Goal: Task Accomplishment & Management: Manage account settings

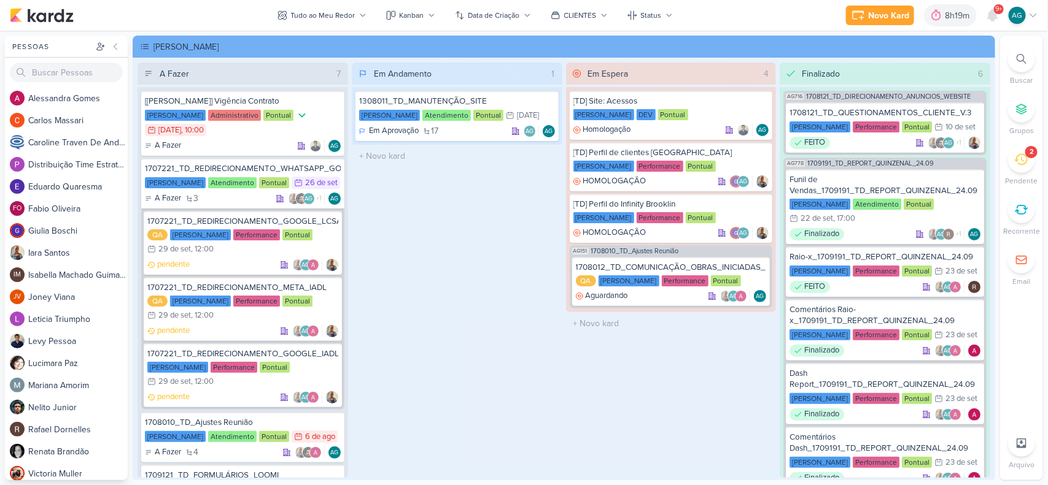
scroll to position [2405, 0]
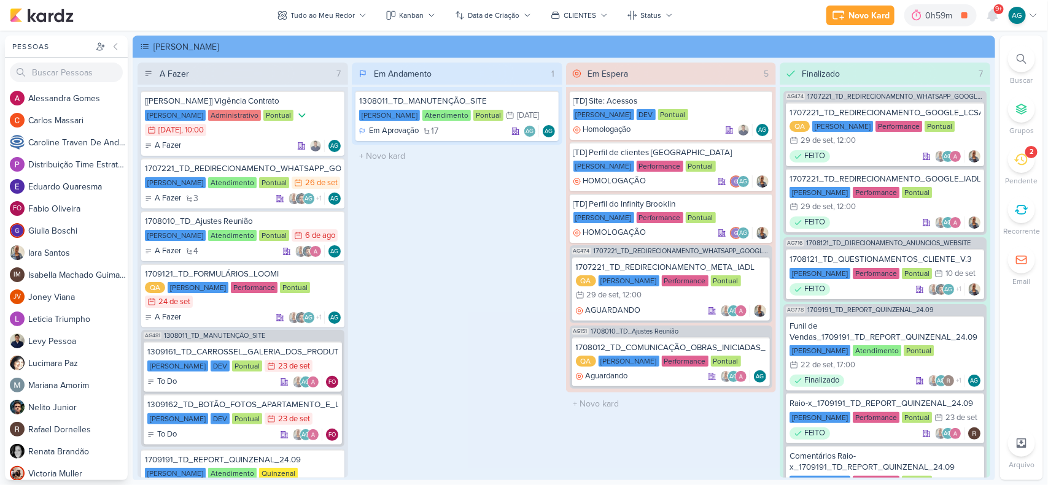
click at [1024, 166] on icon at bounding box center [1021, 160] width 14 height 14
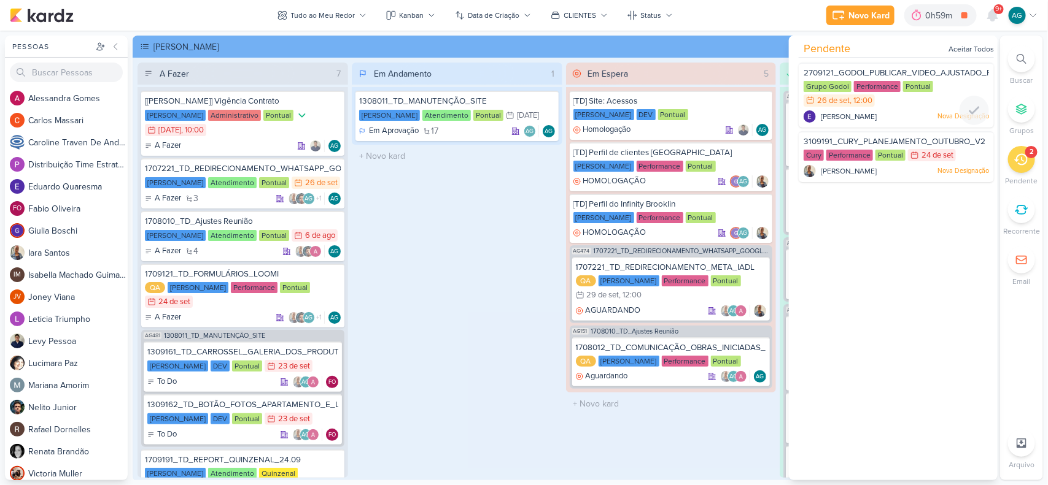
click at [910, 72] on span "2709121_GODOI_PUBLICAR_VIDEO_AJUSTADO_PERFORMANCE_AB" at bounding box center [931, 73] width 257 height 10
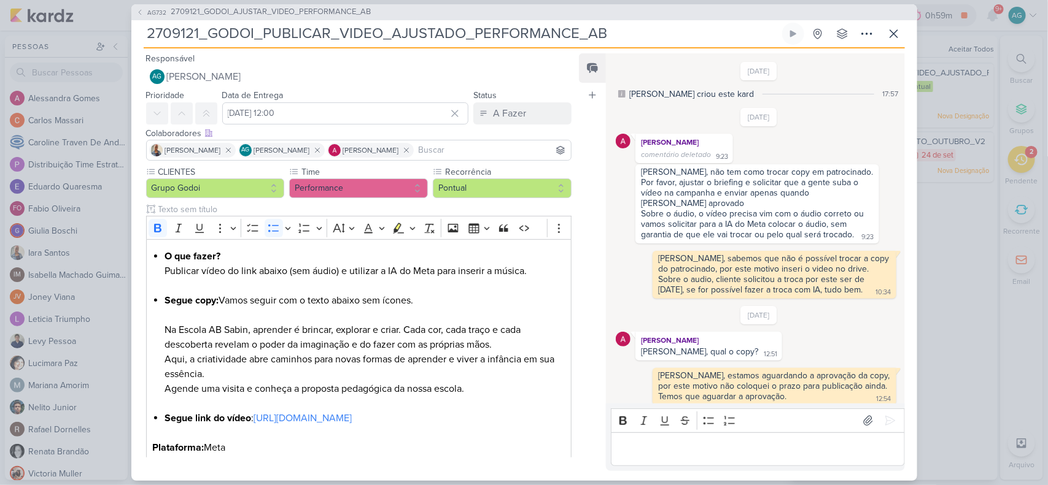
scroll to position [675, 0]
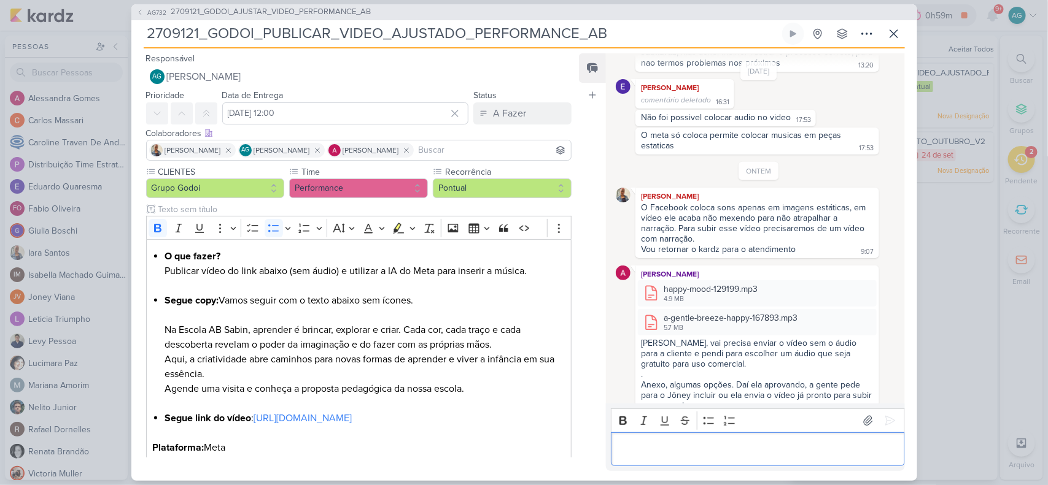
click at [733, 445] on p "Editor editing area: main" at bounding box center [757, 449] width 280 height 15
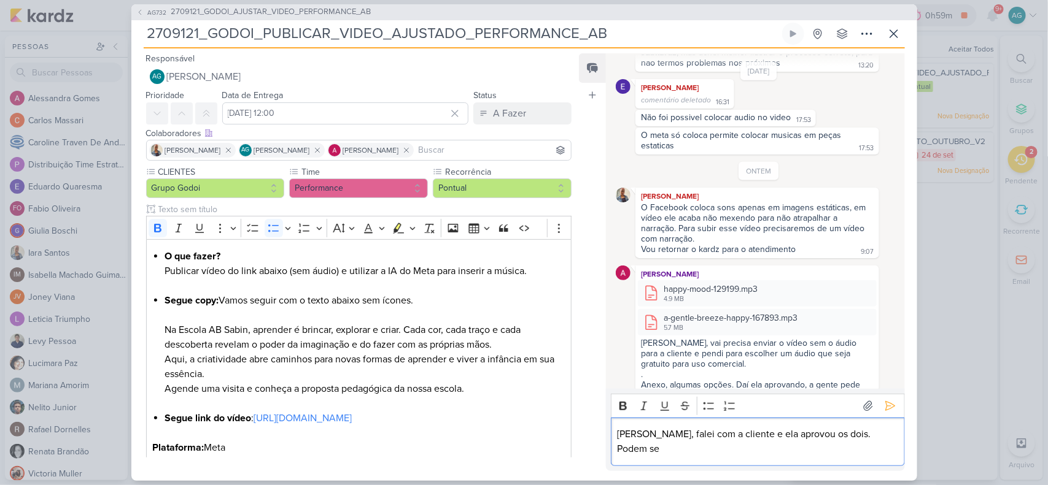
scroll to position [689, 0]
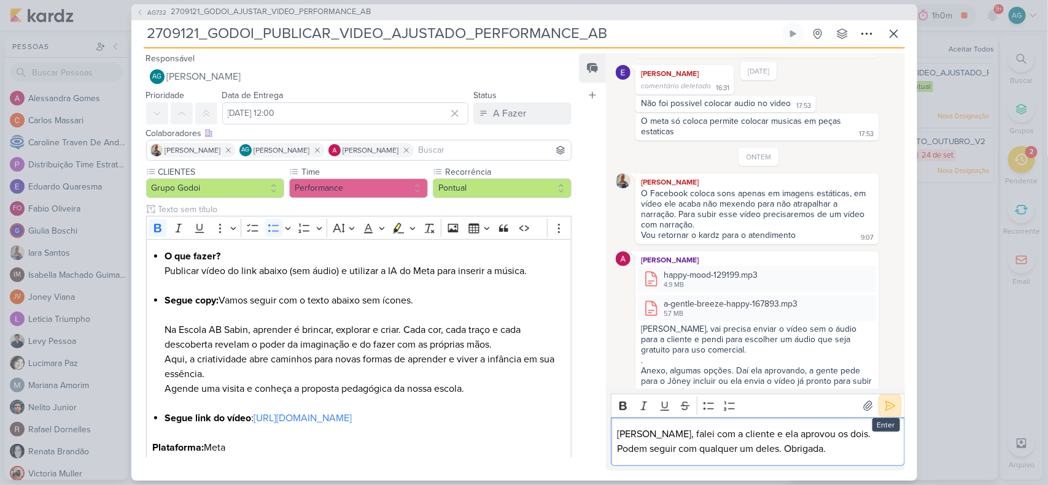
click at [889, 406] on icon at bounding box center [890, 406] width 12 height 12
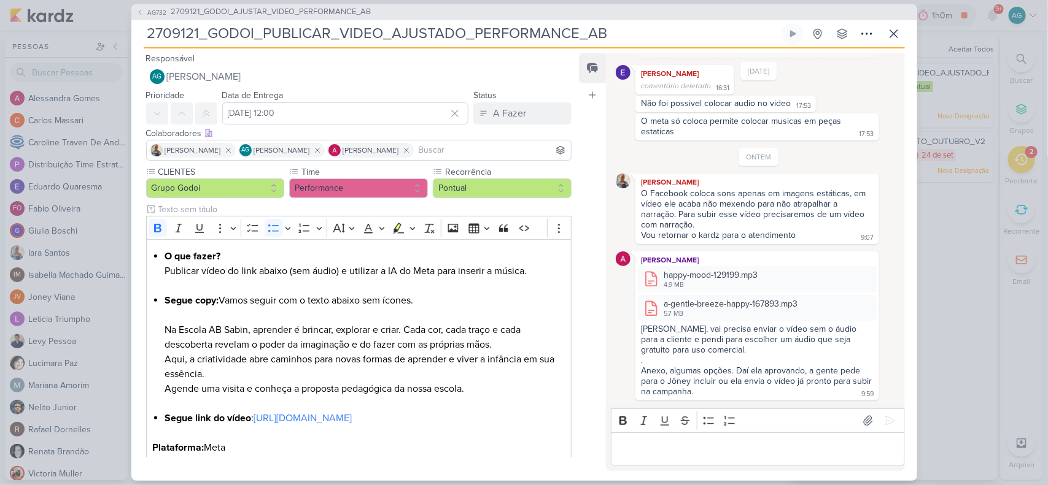
scroll to position [734, 0]
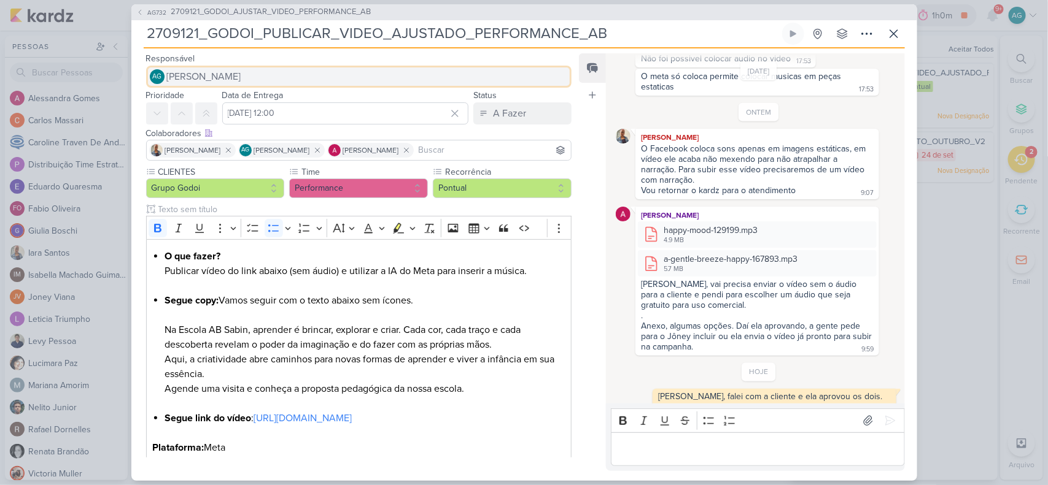
click at [232, 74] on span "[PERSON_NAME]" at bounding box center [204, 76] width 74 height 15
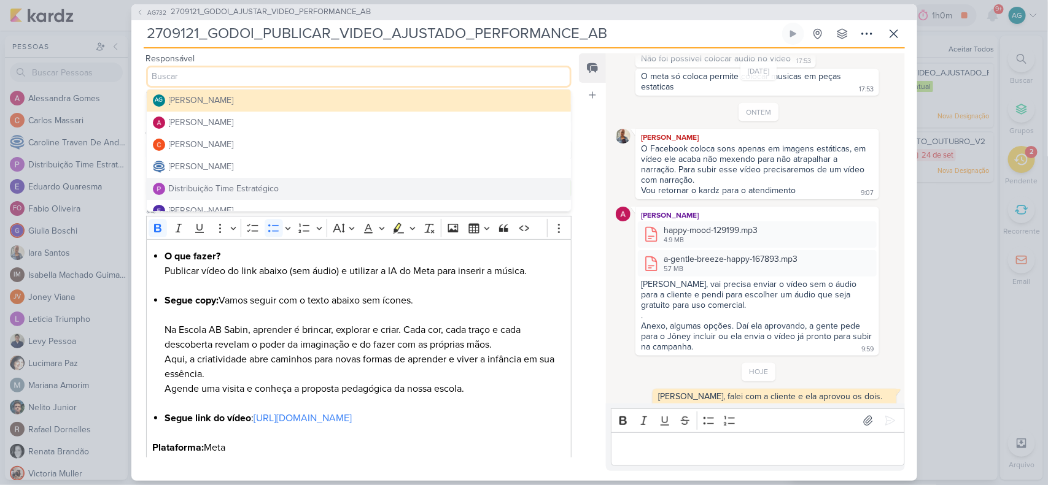
click at [236, 187] on div "Distribuição Time Estratégico" at bounding box center [224, 188] width 110 height 13
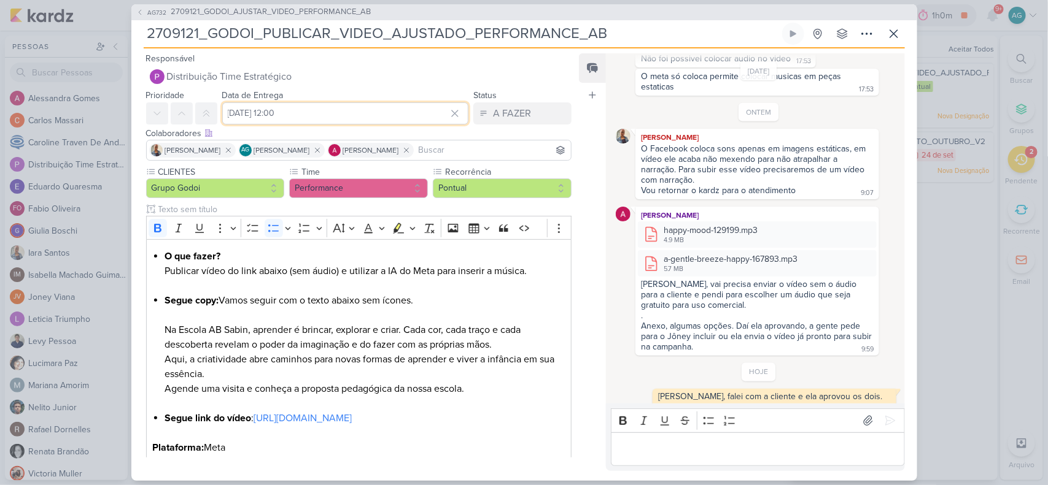
click at [390, 115] on input "[DATE] 12:00" at bounding box center [345, 113] width 247 height 22
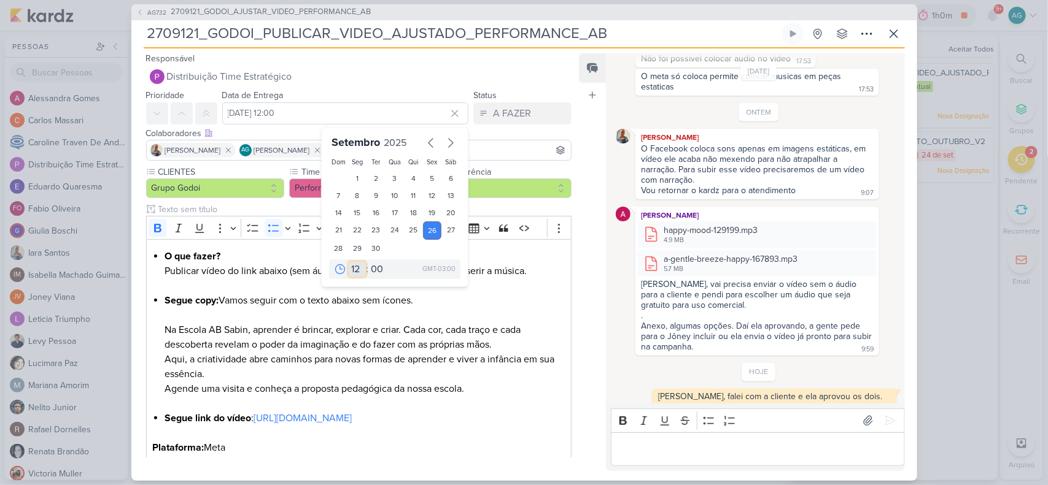
click at [355, 266] on select "00 01 02 03 04 05 06 07 08 09 10 11 12 13 14 15 16 17 18 19 20 21 22 23" at bounding box center [357, 269] width 17 height 15
select select "15"
click at [349, 262] on select "00 01 02 03 04 05 06 07 08 09 10 11 12 13 14 15 16 17 18 19 20 21 22 23" at bounding box center [357, 269] width 17 height 15
type input "[DATE] 15:00"
click at [528, 169] on label "Recorrência" at bounding box center [501, 172] width 114 height 13
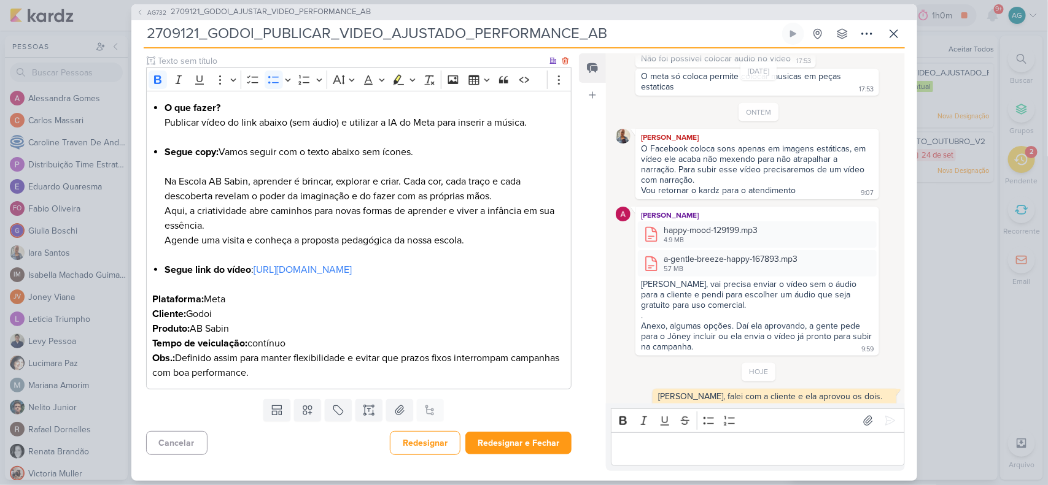
scroll to position [179, 0]
click at [526, 443] on button "Redesignar e Fechar" at bounding box center [518, 443] width 106 height 23
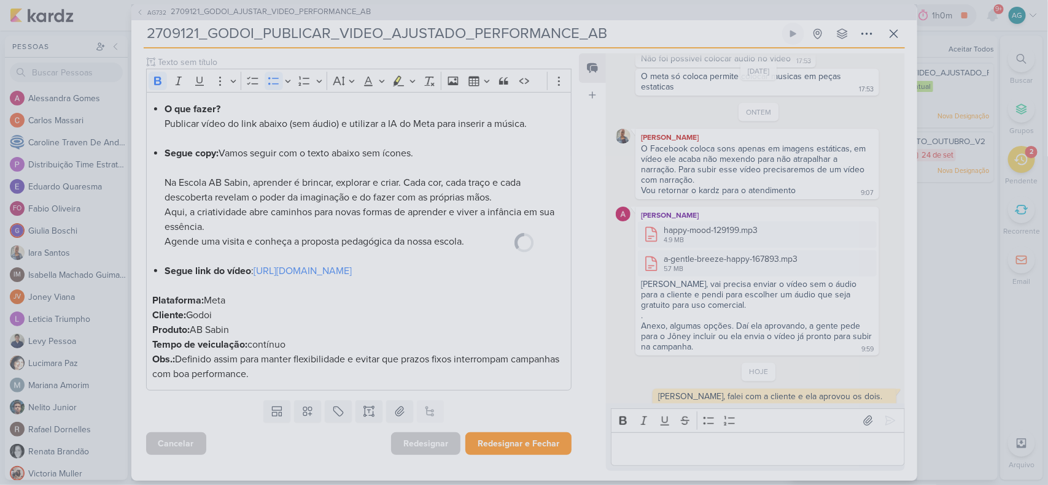
scroll to position [177, 0]
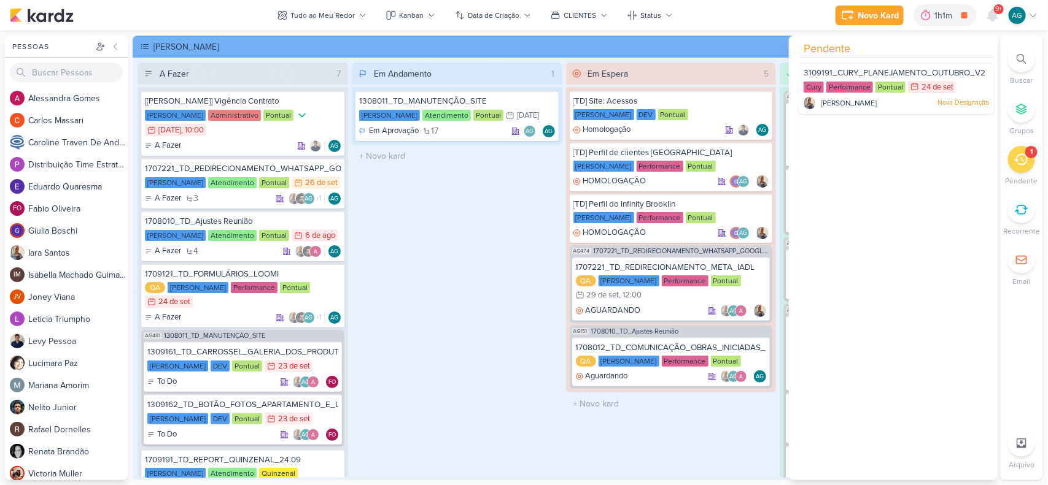
click at [527, 304] on div "Em Andamento 1 1308011_TD_MANUTENÇÃO_SITE [PERSON_NAME] Atendimento Pontual 31/…" at bounding box center [457, 271] width 211 height 416
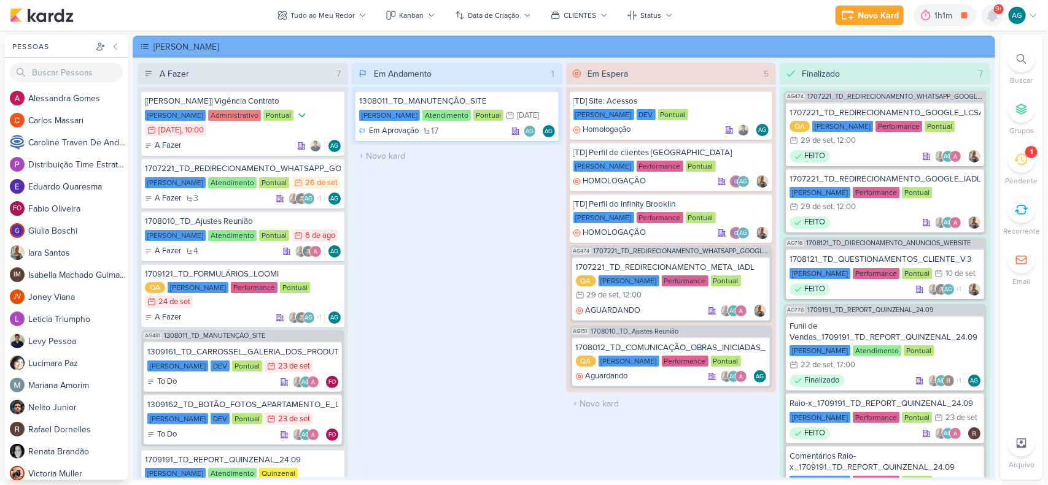
click at [996, 17] on icon at bounding box center [993, 15] width 10 height 11
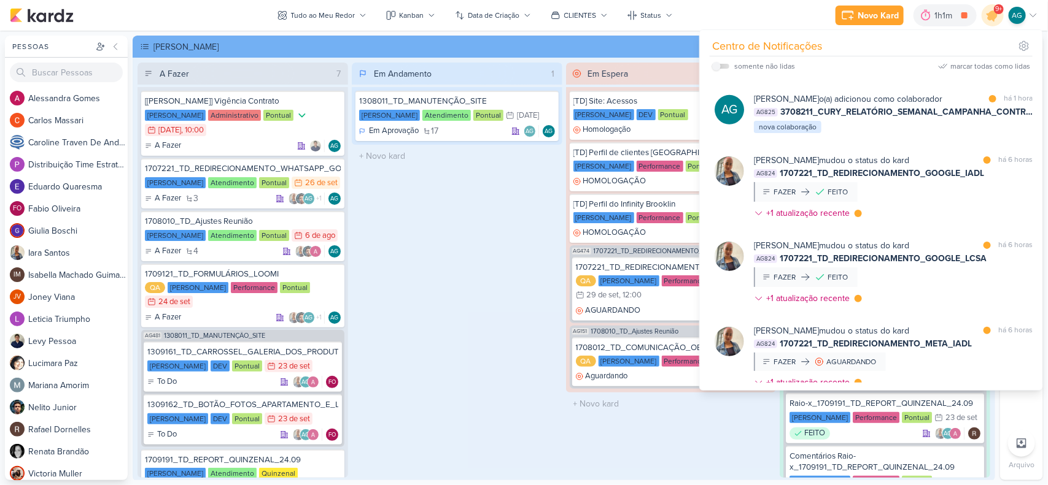
scroll to position [307, 0]
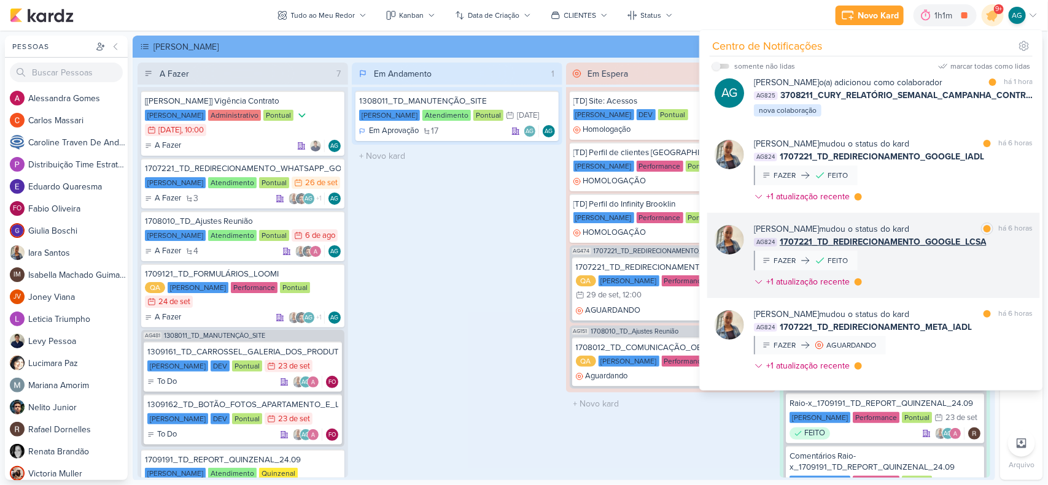
click at [938, 280] on div "[PERSON_NAME] mudou o status do kard marcar como lida há 6 horas AG824 1707221_…" at bounding box center [893, 258] width 279 height 71
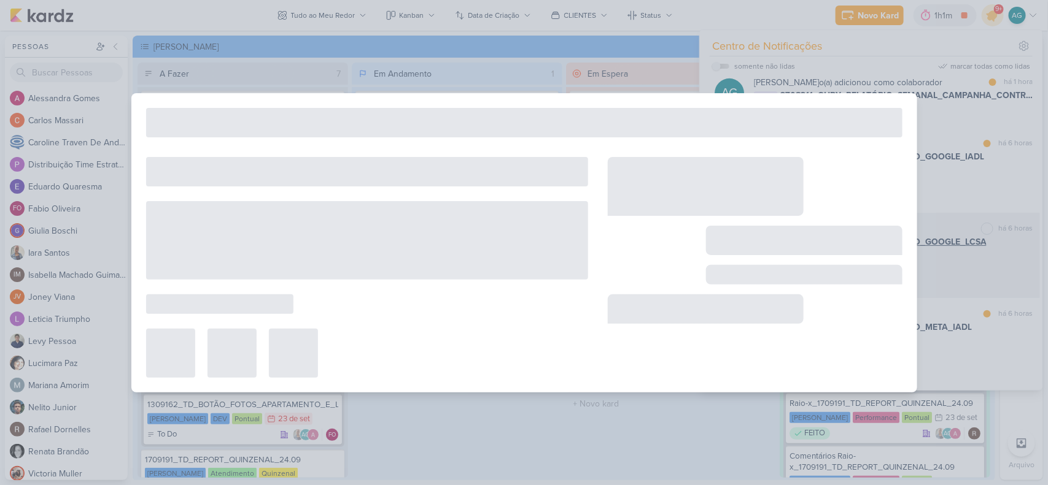
type input "1707221_TD_REDIRECIONAMENTO_GOOGLE_LCSA"
type input "[DATE] 12:00"
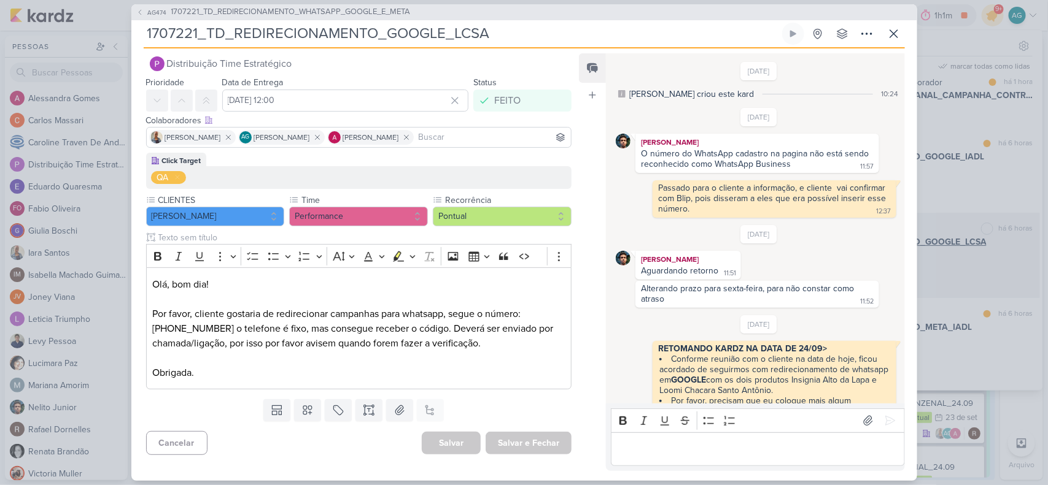
scroll to position [257, 0]
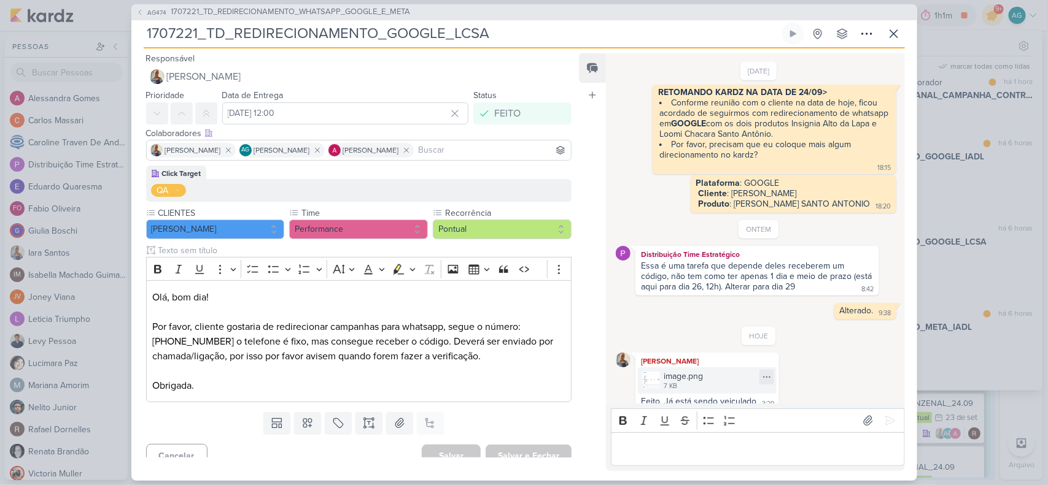
click at [692, 370] on div "image.png" at bounding box center [682, 376] width 39 height 13
click at [765, 373] on icon at bounding box center [767, 378] width 10 height 10
click at [709, 406] on div "Baixar" at bounding box center [707, 406] width 23 height 13
click at [384, 14] on span "1707221_TD_REDIRECIONAMENTO_WHATSAPP_GOOGLE_E_META" at bounding box center [290, 12] width 239 height 12
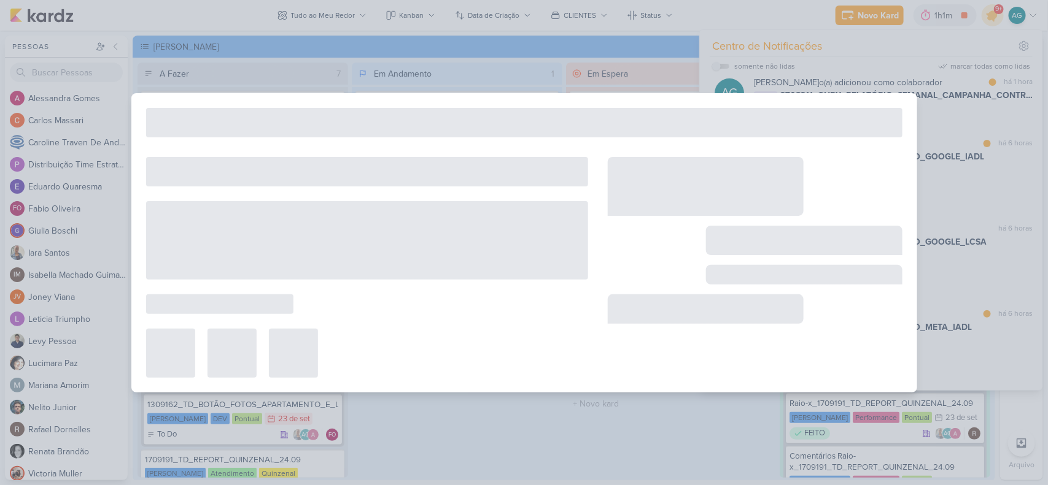
type input "1707221_TD_REDIRECIONAMENTO_WHATSAPP_GOOGLE_E_META"
type input "[DATE] 23:59"
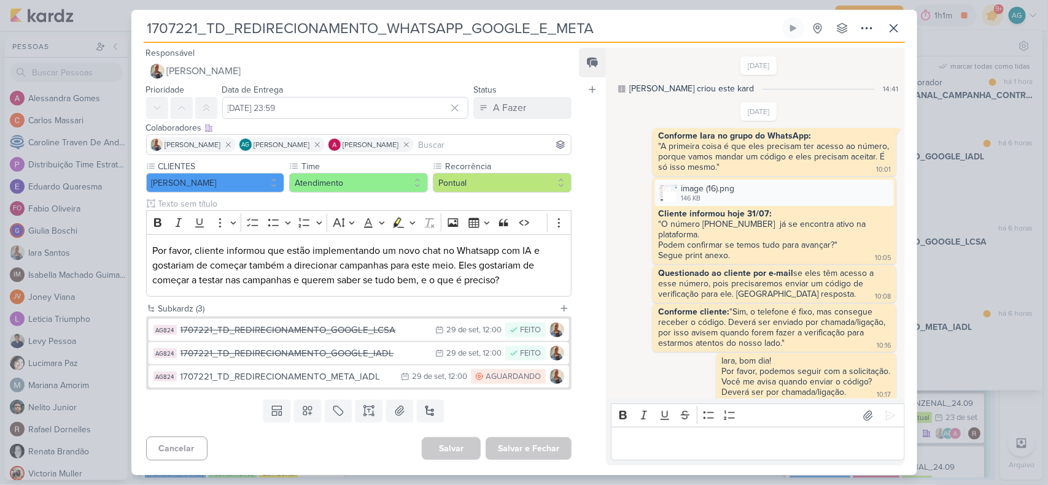
scroll to position [582, 0]
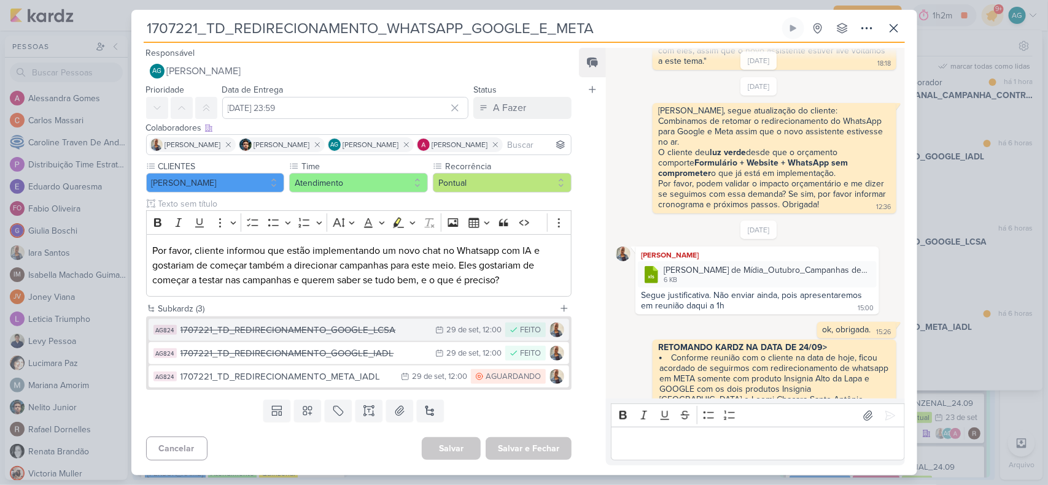
click at [372, 332] on div "1707221_TD_REDIRECIONAMENTO_GOOGLE_LCSA" at bounding box center [304, 330] width 249 height 14
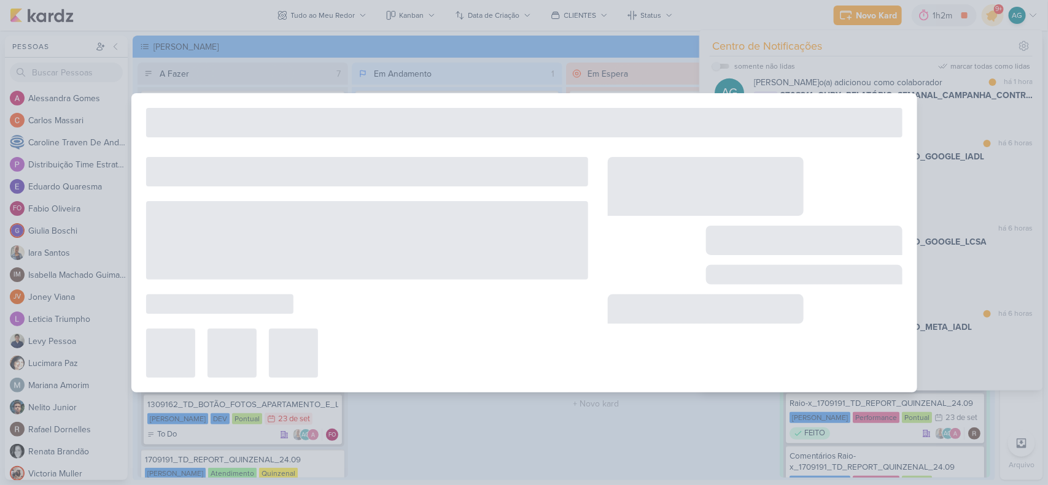
type input "1707221_TD_REDIRECIONAMENTO_GOOGLE_LCSA"
type input "[DATE] 12:00"
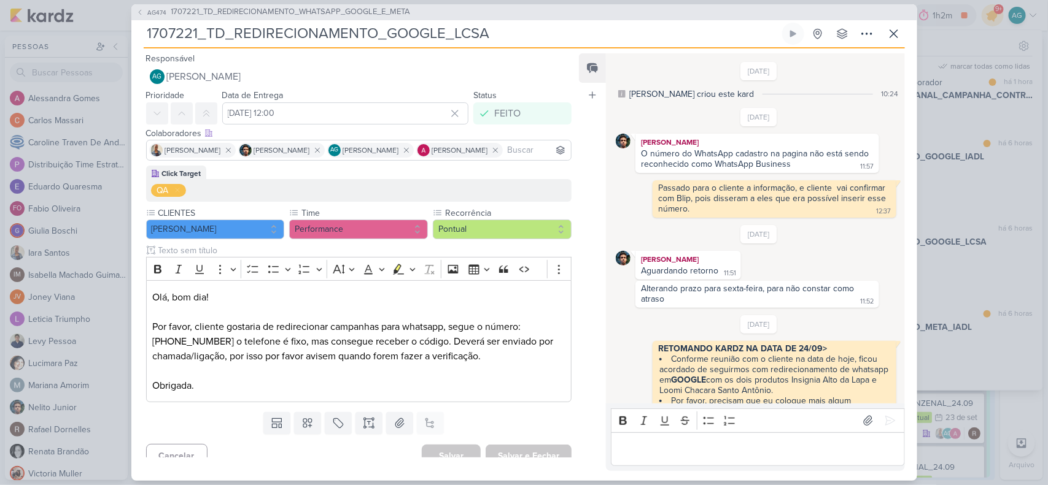
scroll to position [257, 0]
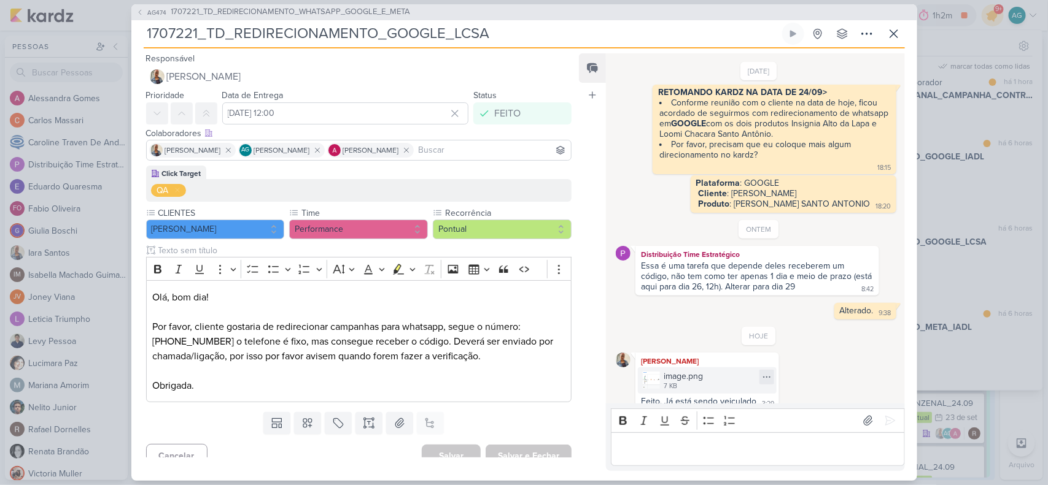
click at [703, 368] on div "image.png 7 KB" at bounding box center [707, 381] width 139 height 26
click at [765, 373] on icon at bounding box center [767, 378] width 10 height 10
click at [712, 408] on div "Baixar" at bounding box center [707, 406] width 23 height 13
click at [403, 14] on span "1707221_TD_REDIRECIONAMENTO_WHATSAPP_GOOGLE_E_META" at bounding box center [290, 12] width 239 height 12
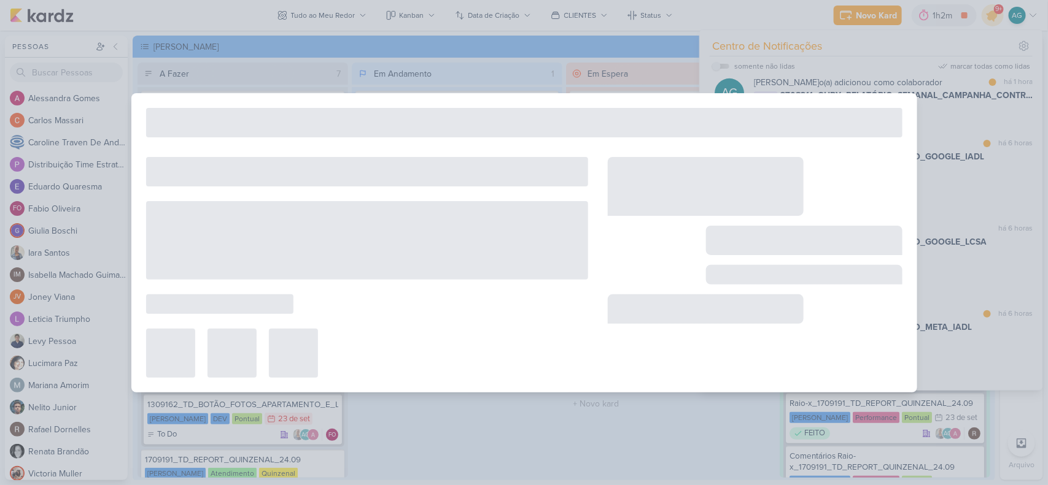
type input "1707221_TD_REDIRECIONAMENTO_WHATSAPP_GOOGLE_E_META"
type input "[DATE] 23:59"
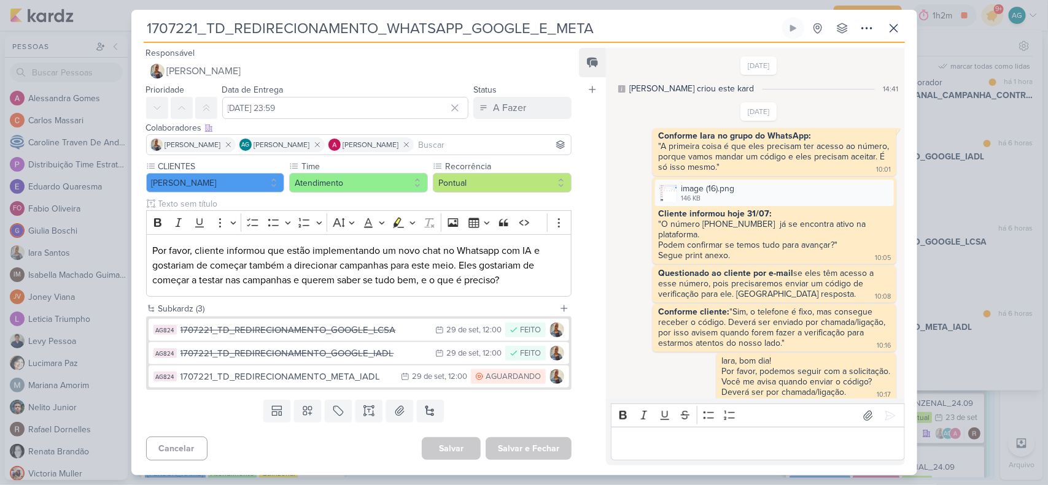
scroll to position [582, 0]
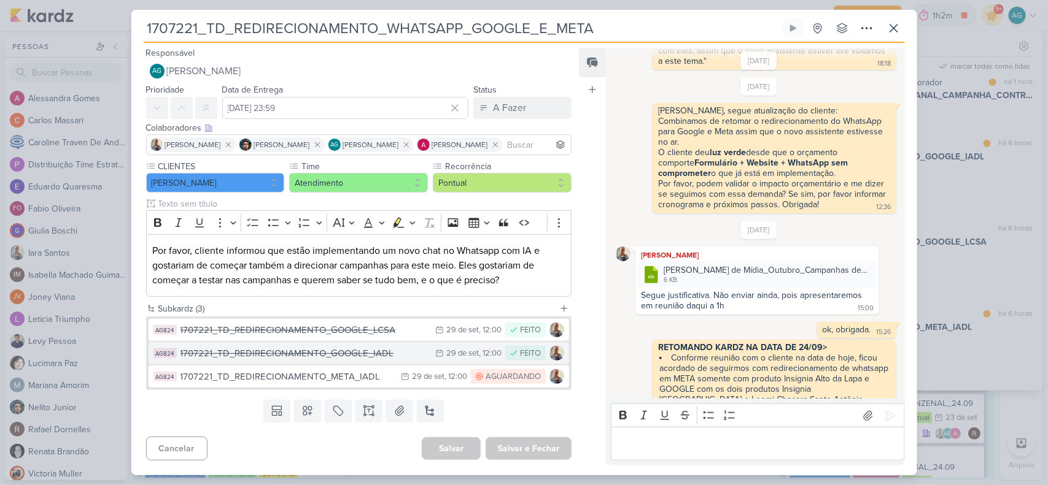
click at [387, 357] on div "1707221_TD_REDIRECIONAMENTO_GOOGLE_IADL" at bounding box center [304, 354] width 249 height 14
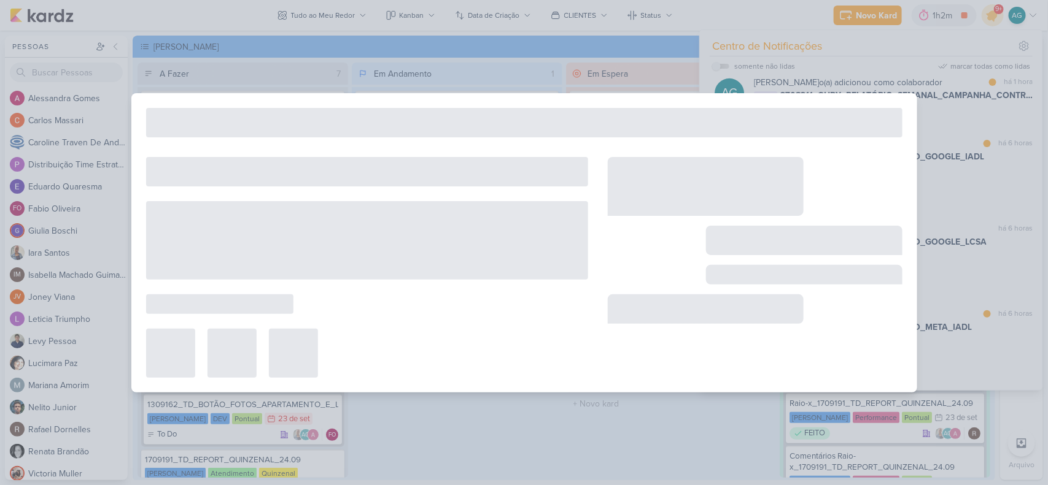
type input "1707221_TD_REDIRECIONAMENTO_GOOGLE_IADL"
type input "[DATE] 12:00"
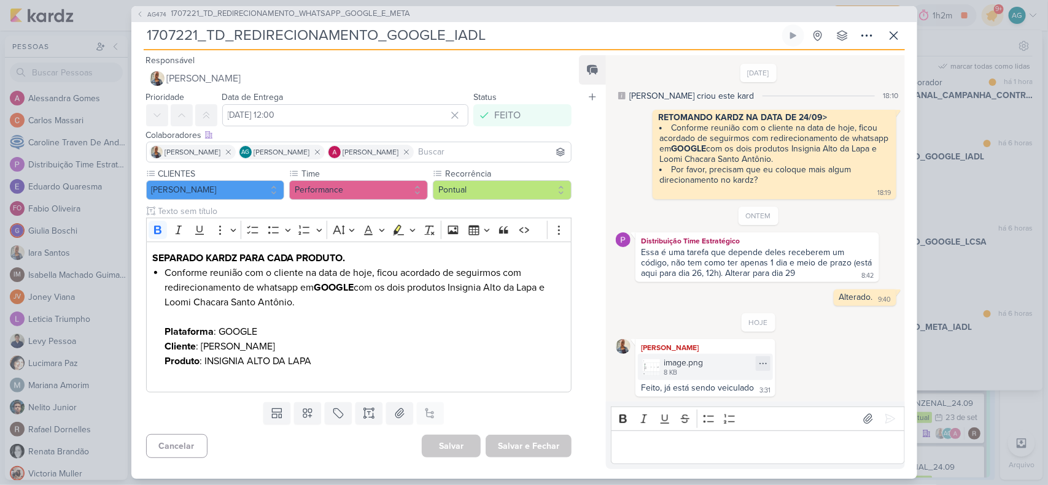
click at [689, 363] on div "image.png" at bounding box center [682, 363] width 39 height 13
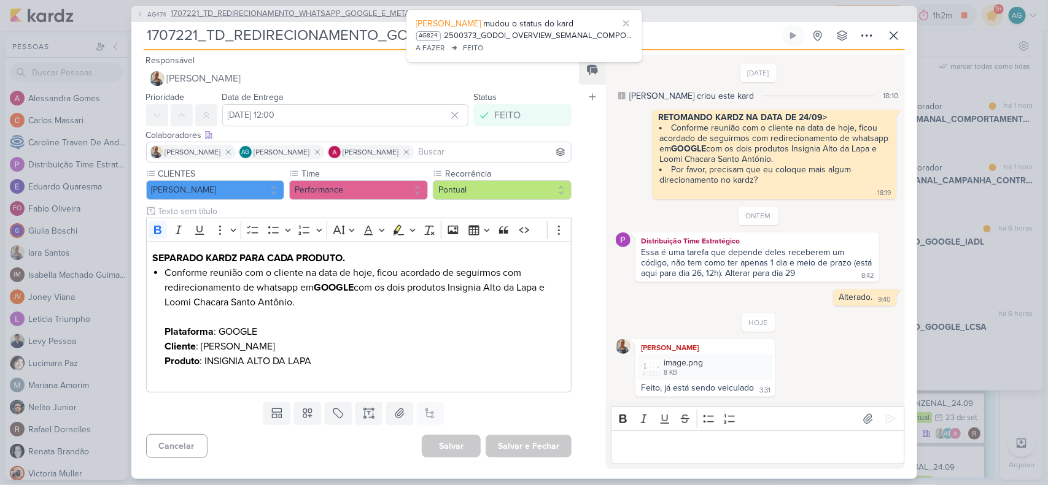
click at [331, 20] on span "1707221_TD_REDIRECIONAMENTO_WHATSAPP_GOOGLE_E_META" at bounding box center [290, 14] width 239 height 12
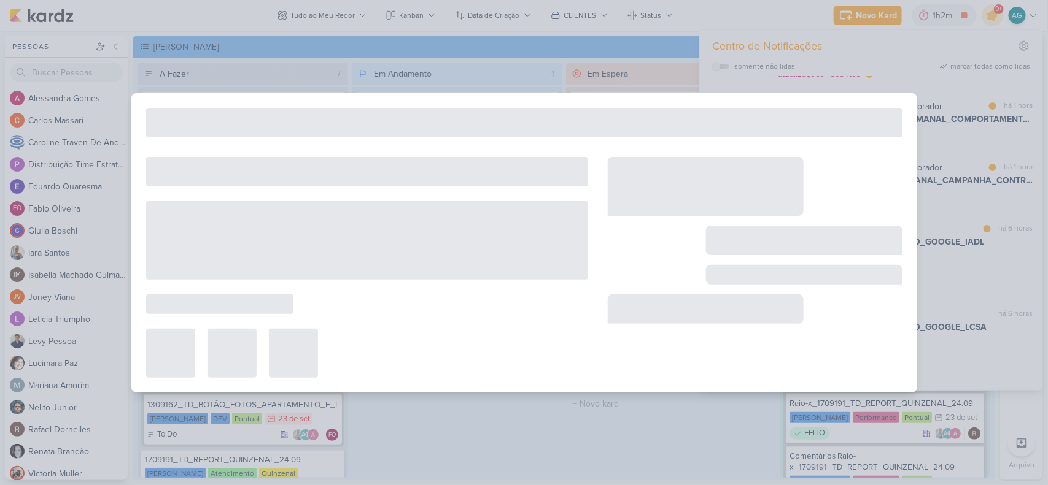
type input "1707221_TD_REDIRECIONAMENTO_WHATSAPP_GOOGLE_E_META"
type input "[DATE] 23:59"
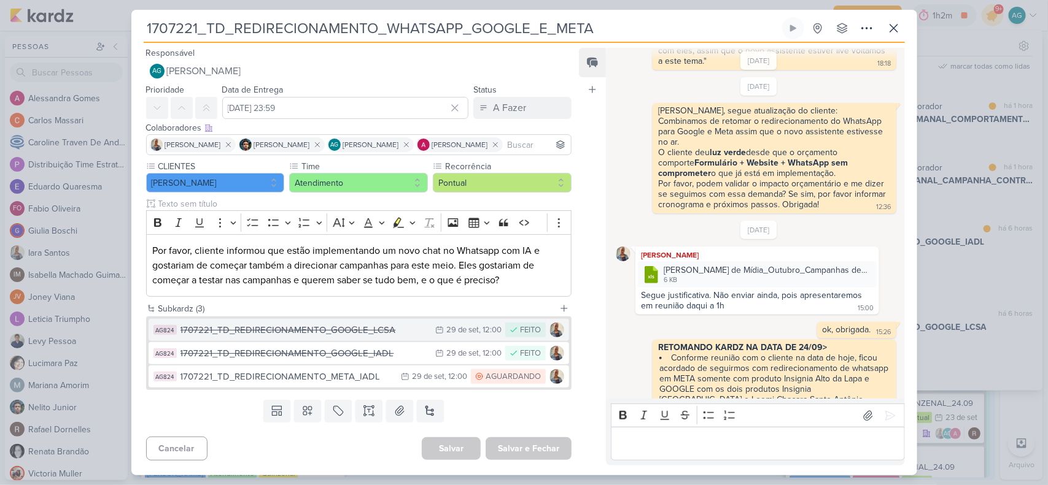
click at [349, 331] on div "1707221_TD_REDIRECIONAMENTO_GOOGLE_LCSA" at bounding box center [304, 330] width 249 height 14
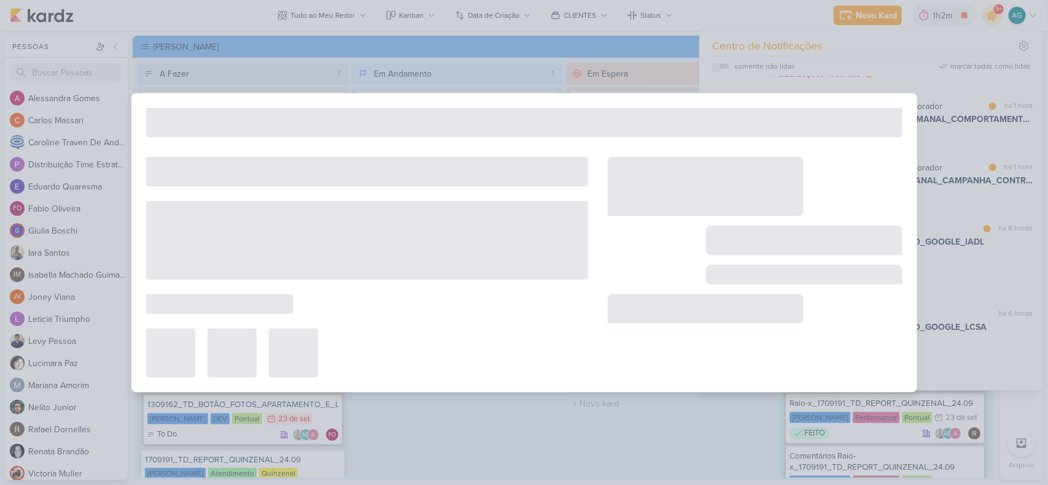
type input "1707221_TD_REDIRECIONAMENTO_GOOGLE_LCSA"
type input "[DATE] 12:00"
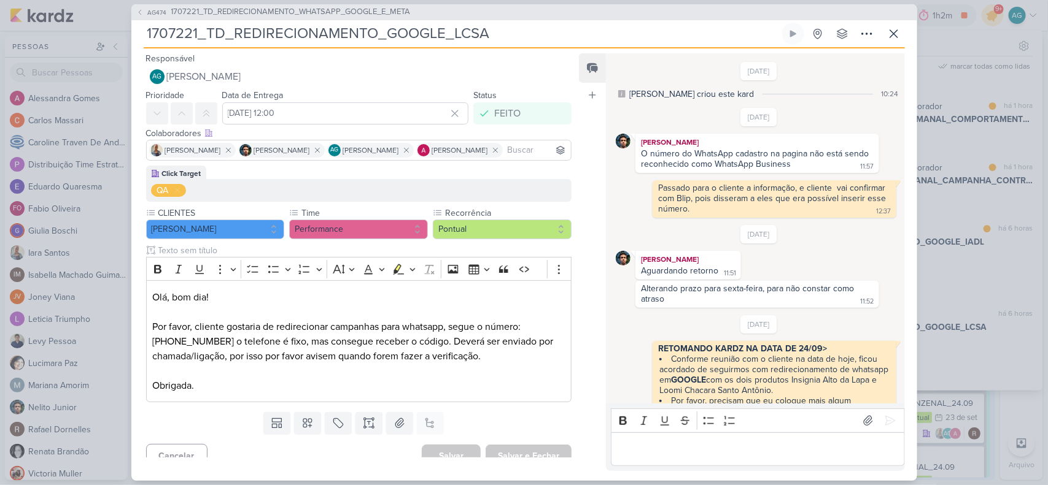
scroll to position [257, 0]
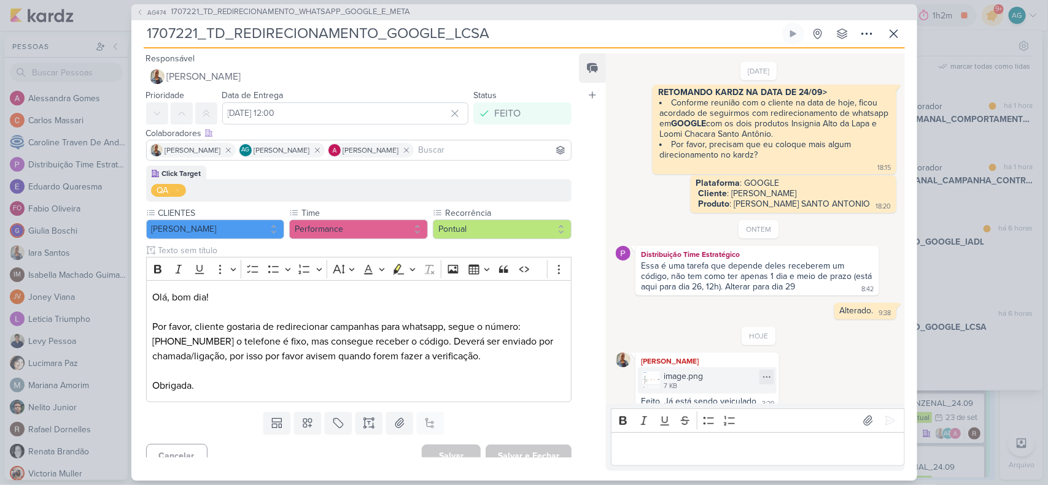
click at [681, 370] on div "image.png" at bounding box center [682, 376] width 39 height 13
click at [330, 14] on span "1707221_TD_REDIRECIONAMENTO_WHATSAPP_GOOGLE_E_META" at bounding box center [290, 12] width 239 height 12
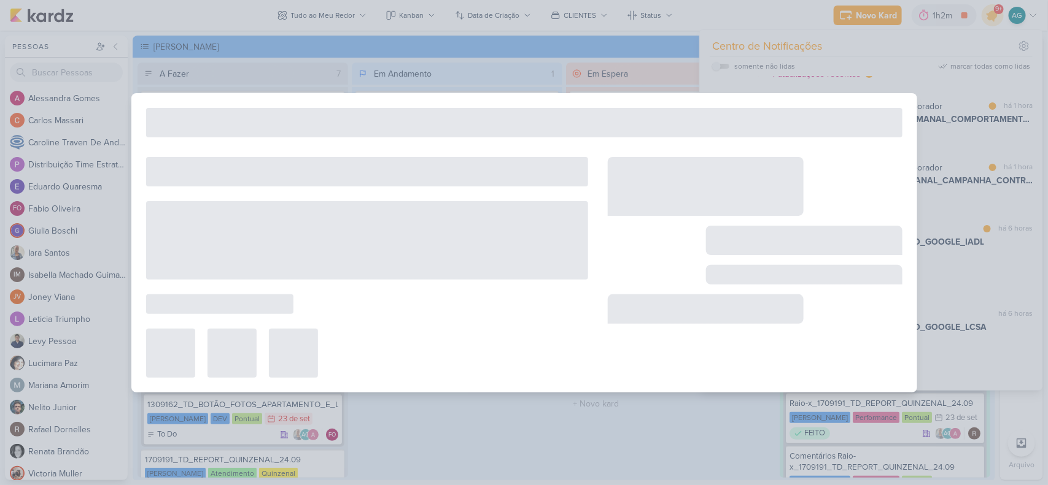
type input "1707221_TD_REDIRECIONAMENTO_WHATSAPP_GOOGLE_E_META"
type input "[DATE] 23:59"
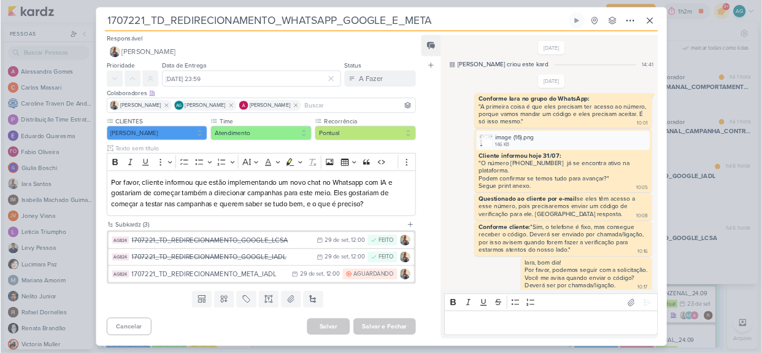
scroll to position [582, 0]
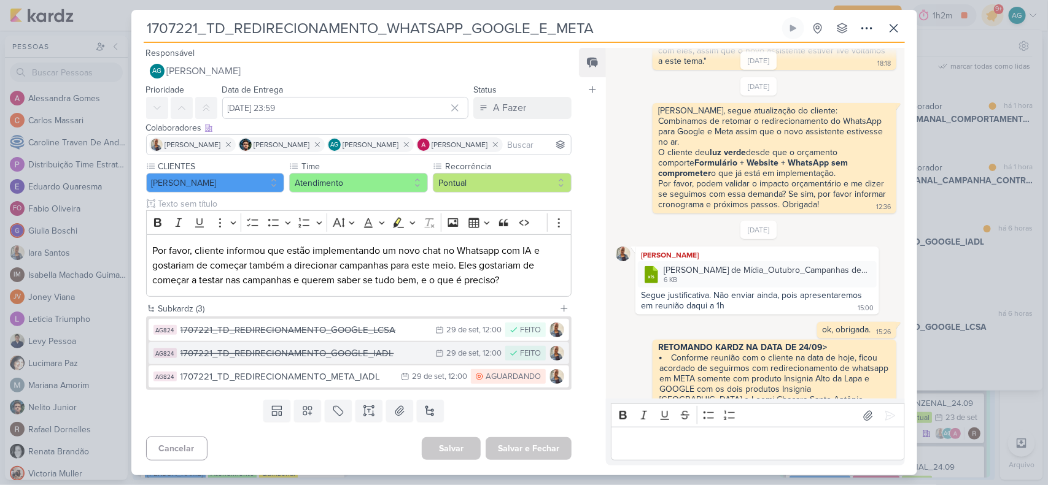
click at [352, 356] on div "1707221_TD_REDIRECIONAMENTO_GOOGLE_IADL" at bounding box center [304, 354] width 249 height 14
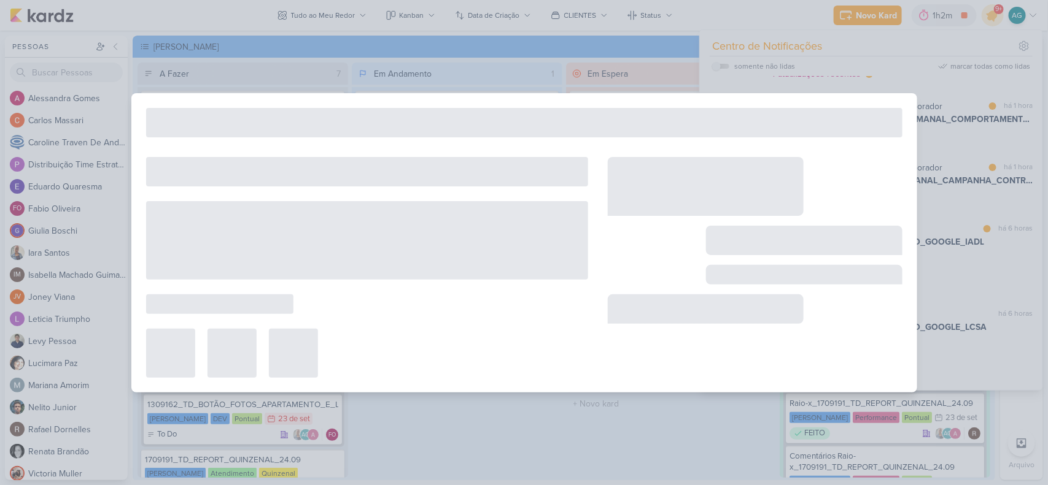
type input "1707221_TD_REDIRECIONAMENTO_GOOGLE_IADL"
type input "[DATE] 12:00"
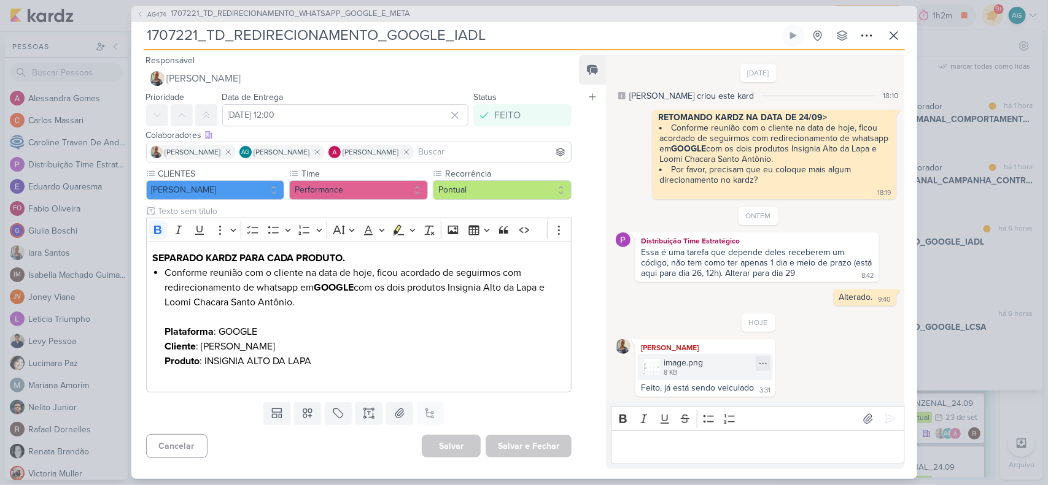
click at [688, 362] on div "image.png" at bounding box center [682, 363] width 39 height 13
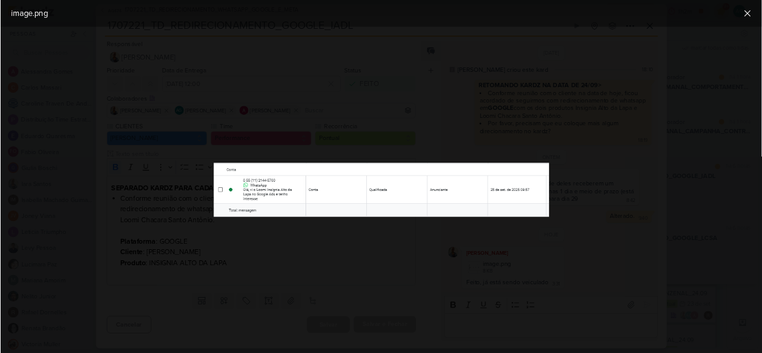
scroll to position [123, 0]
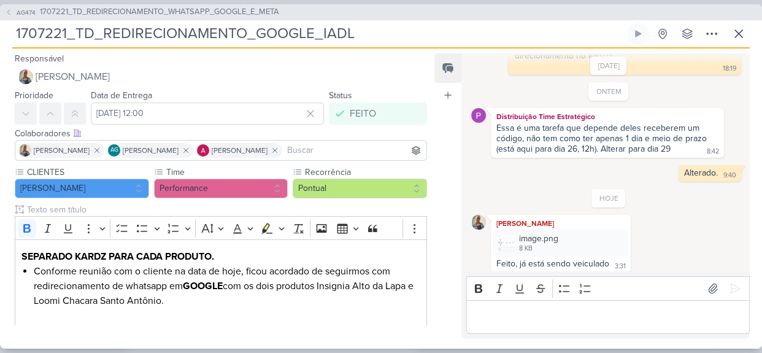
click at [511, 312] on p "Editor editing area: main" at bounding box center [608, 316] width 271 height 15
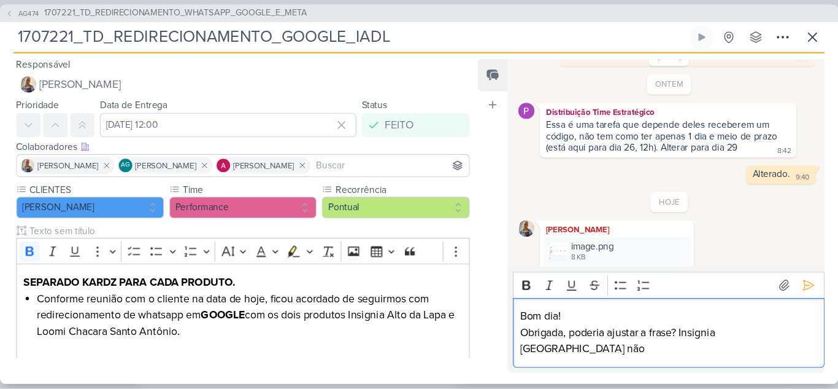
scroll to position [152, 0]
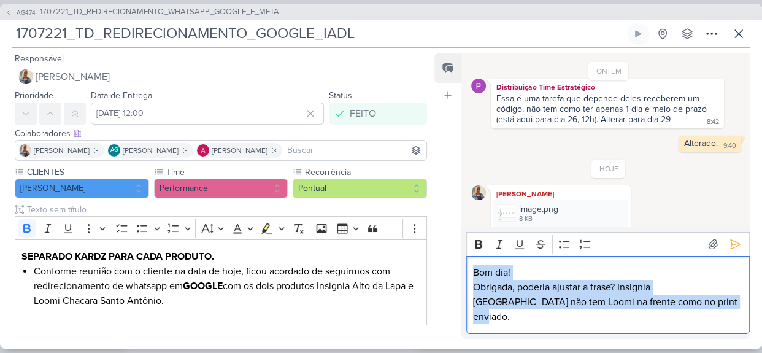
drag, startPoint x: 689, startPoint y: 321, endPoint x: 466, endPoint y: 282, distance: 226.2
click at [466, 282] on div "Bom dia! Obrigada, poderia ajustar a frase? Insignia [GEOGRAPHIC_DATA] não tem …" at bounding box center [608, 295] width 284 height 78
copy div "Bom dia! Obrigada, poderia ajustar a frase? Insignia [GEOGRAPHIC_DATA] não tem …"
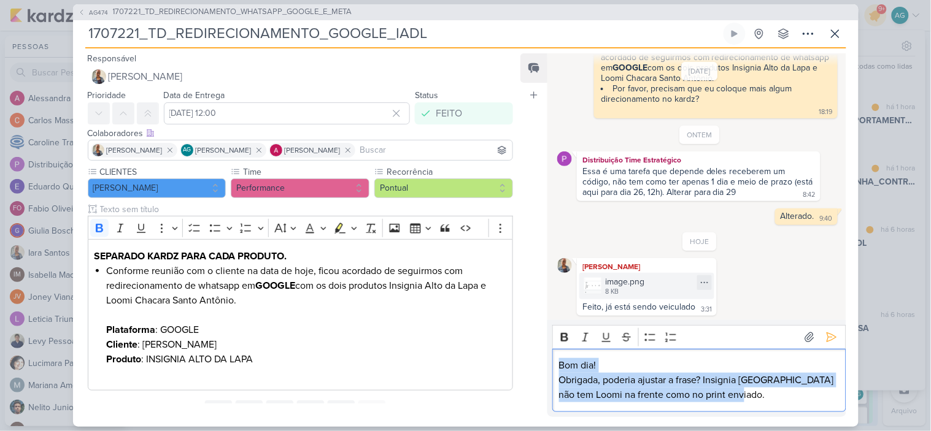
scroll to position [85, 0]
click at [760, 408] on div "Bom dia! Obrigada, poderia ajustar a frase? Insignia [GEOGRAPHIC_DATA] não tem …" at bounding box center [698, 380] width 293 height 63
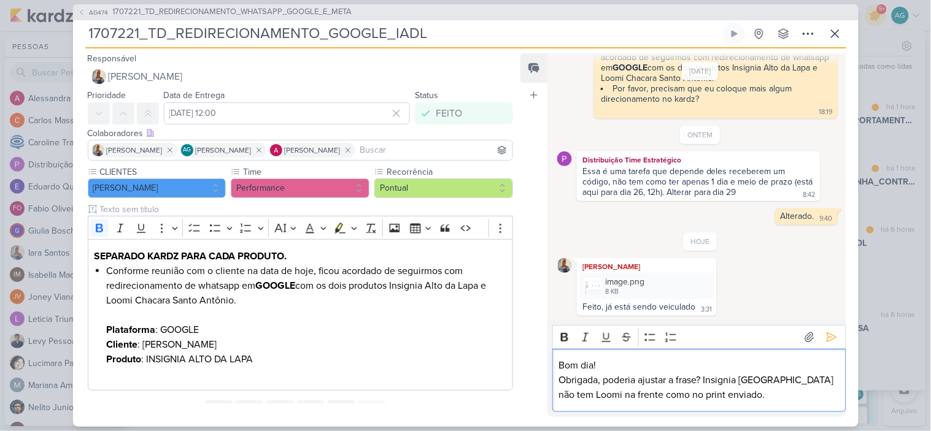
click at [625, 396] on p "Obrigada, poderia ajustar a frase? Insignia [GEOGRAPHIC_DATA] não tem Loomi na …" at bounding box center [699, 387] width 280 height 29
click at [605, 377] on p "Obrigada, poderia ajustar a frase? Insignia [GEOGRAPHIC_DATA] não tem Loomi na …" at bounding box center [699, 387] width 280 height 29
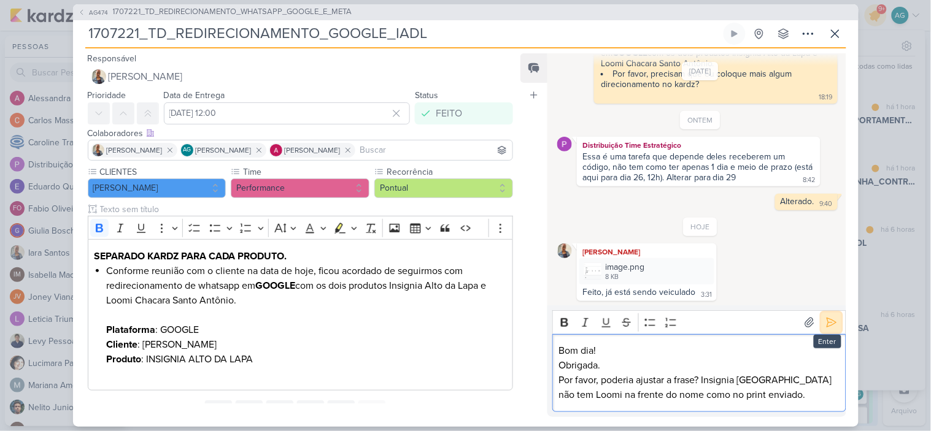
click at [827, 322] on icon at bounding box center [831, 323] width 9 height 9
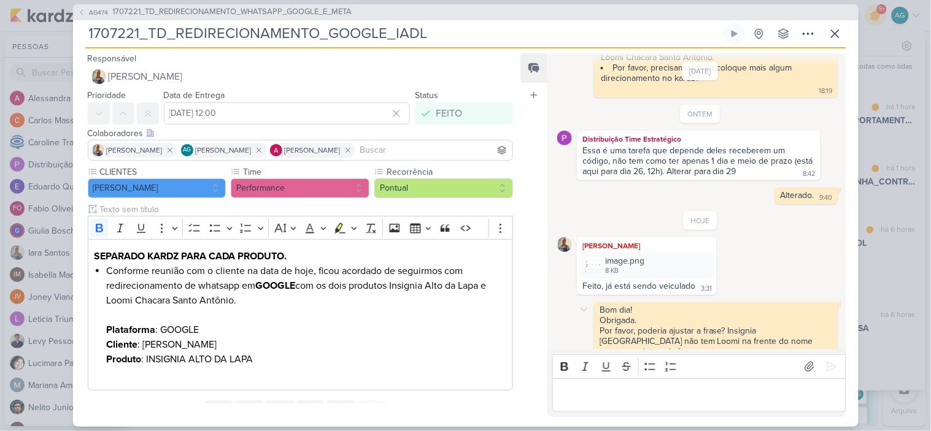
scroll to position [113, 0]
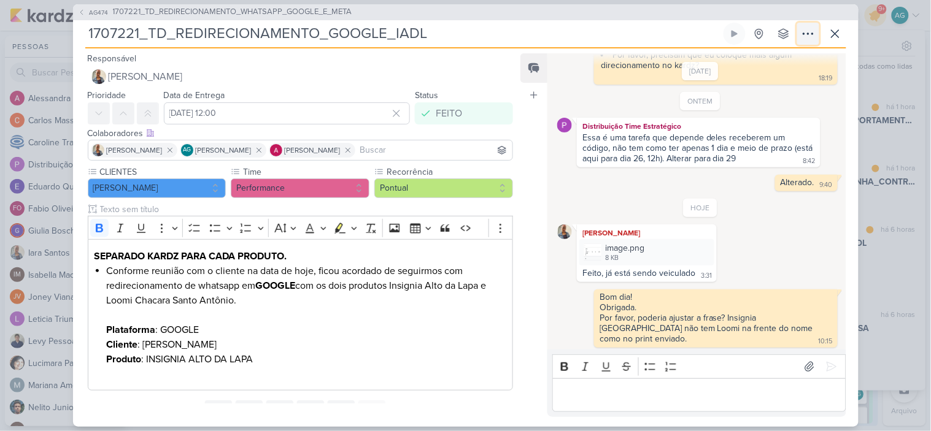
click at [808, 34] on icon at bounding box center [808, 33] width 10 height 1
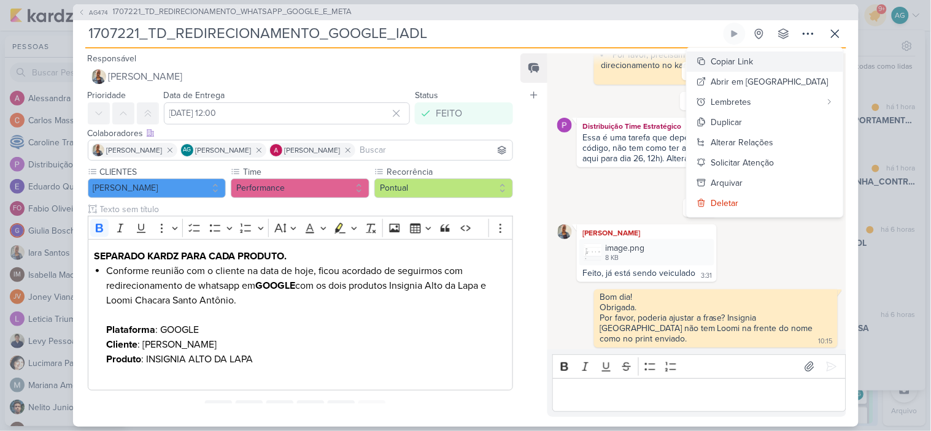
click at [754, 58] on div "Copiar Link" at bounding box center [732, 61] width 42 height 13
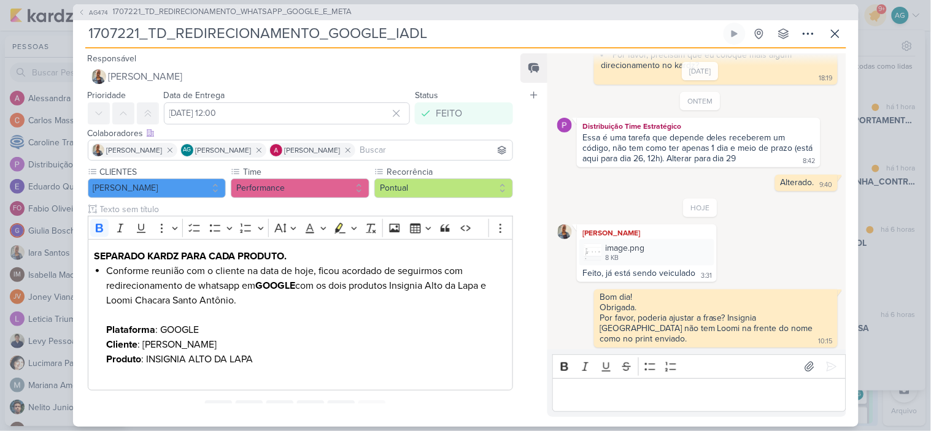
drag, startPoint x: 436, startPoint y: 34, endPoint x: 65, endPoint y: 37, distance: 370.7
click at [65, 37] on div "AG474 1707221_TD_REDIRECIONAMENTO_WHATSAPP_GOOGLE_E_META 1707221_TD_REDIRECIONA…" at bounding box center [465, 215] width 931 height 431
click at [838, 36] on icon at bounding box center [835, 33] width 15 height 15
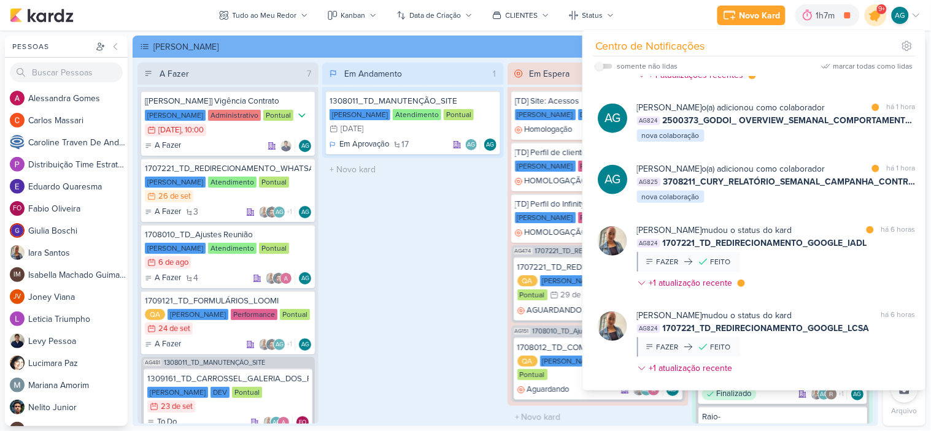
click at [879, 17] on icon at bounding box center [875, 15] width 15 height 15
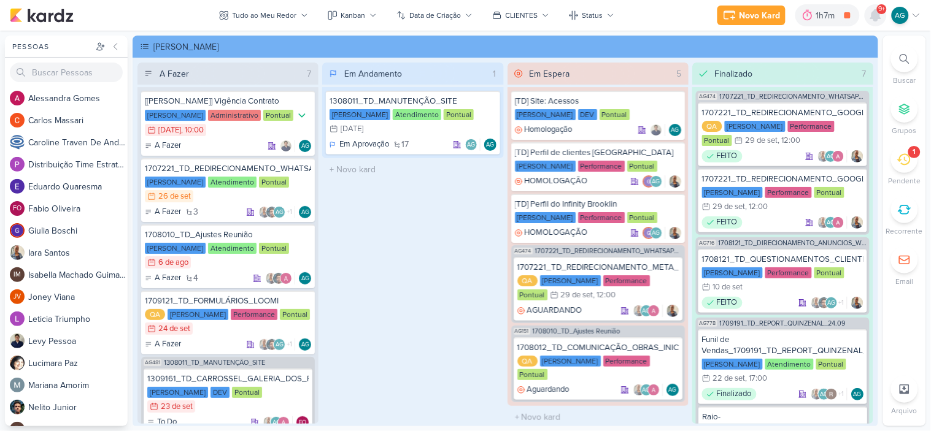
click at [879, 14] on icon at bounding box center [876, 15] width 10 height 11
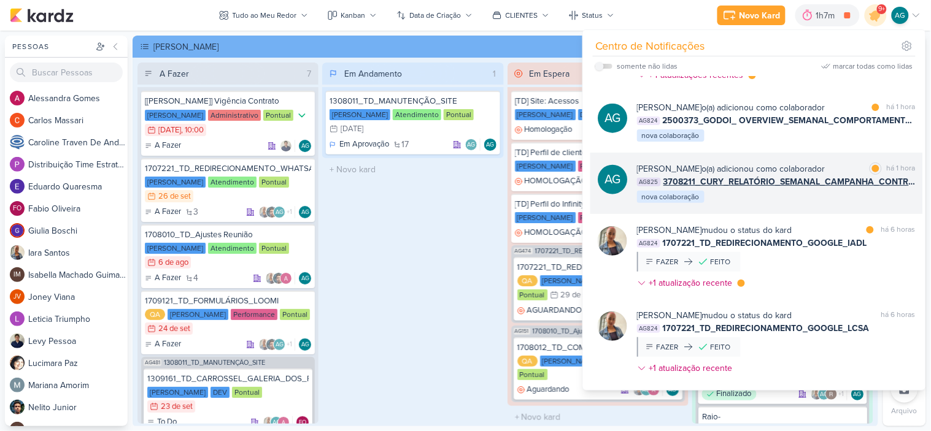
scroll to position [0, 0]
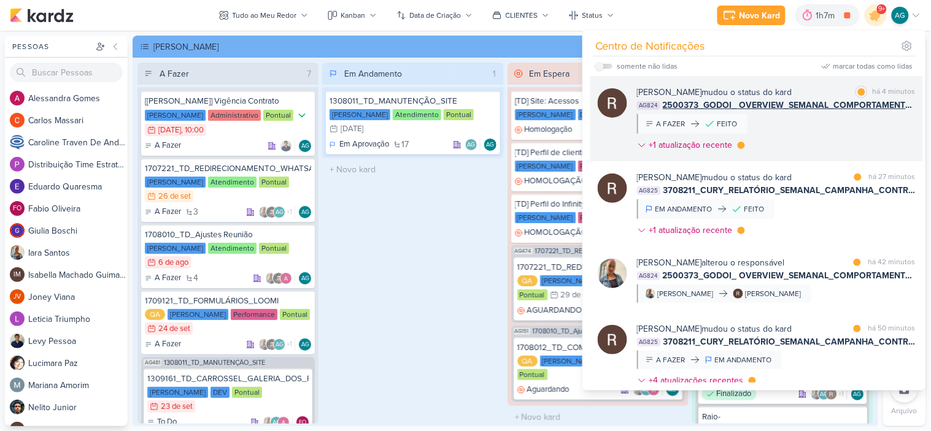
click at [813, 125] on div "[PERSON_NAME] mudou o status do kard marcar como lida há 4 minutos AG824 250037…" at bounding box center [776, 121] width 279 height 71
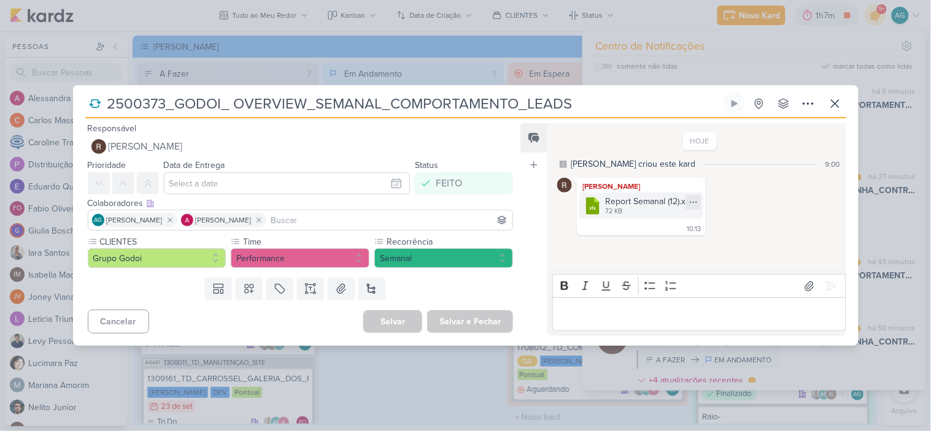
click at [697, 202] on icon at bounding box center [693, 202] width 7 height 1
click at [652, 242] on button "Baixar" at bounding box center [650, 243] width 99 height 18
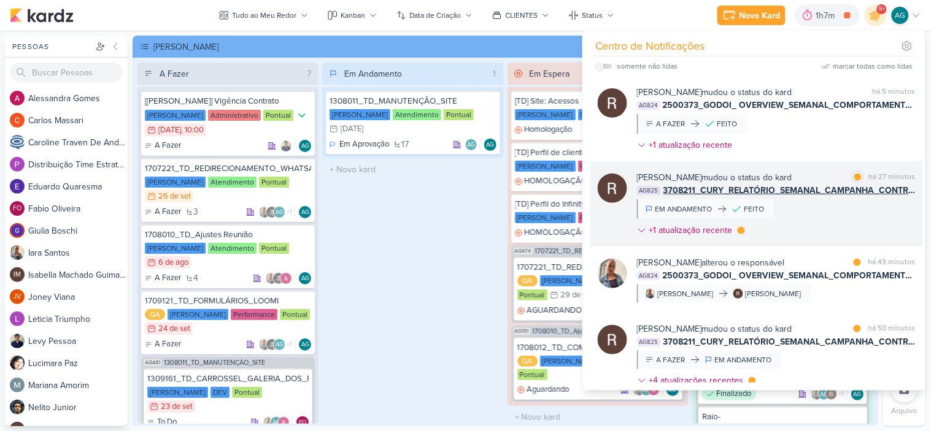
click at [814, 222] on div "[PERSON_NAME] mudou o status do kard marcar como lida há 27 minutos AG825 37082…" at bounding box center [776, 206] width 279 height 71
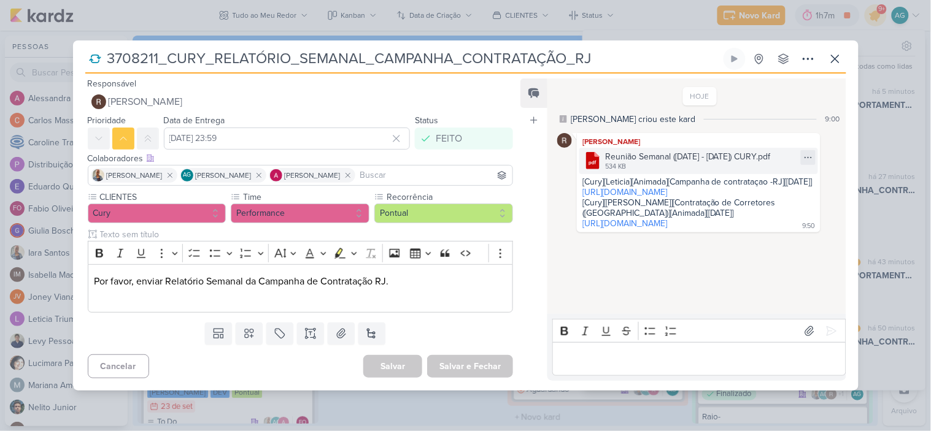
click at [801, 149] on div ".cls-1 {fill: #cb0606;} .cls-1, .cls-2, .cls-3 {fill-rule: evenodd;} .cls-2 {fi…" at bounding box center [698, 161] width 238 height 26
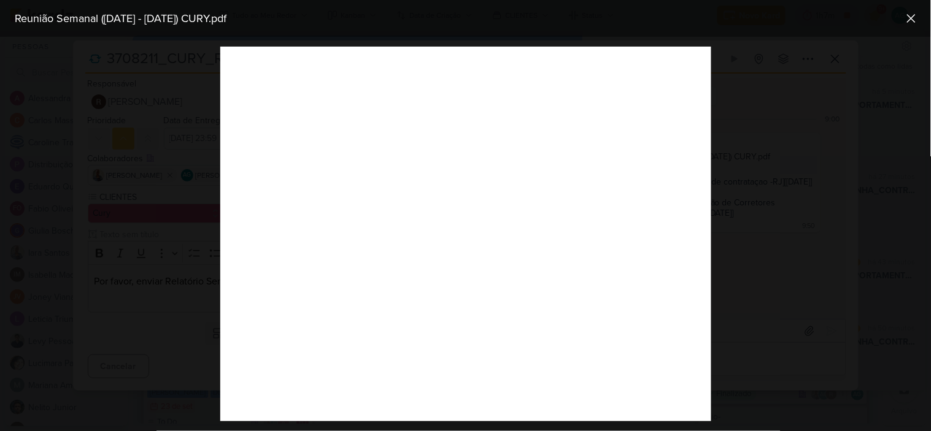
click at [811, 120] on div at bounding box center [465, 234] width 931 height 395
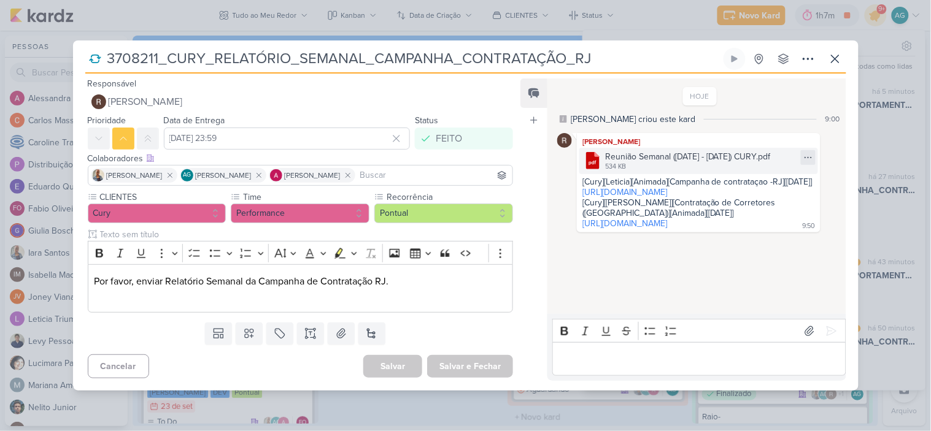
click at [808, 157] on icon at bounding box center [808, 158] width 10 height 10
click at [752, 199] on div "Baixar" at bounding box center [744, 197] width 23 height 13
click at [833, 61] on icon at bounding box center [835, 58] width 7 height 7
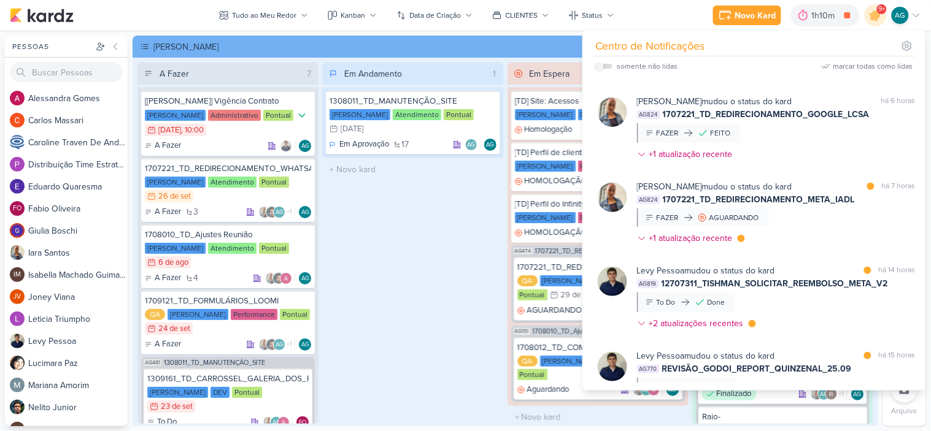
scroll to position [544, 0]
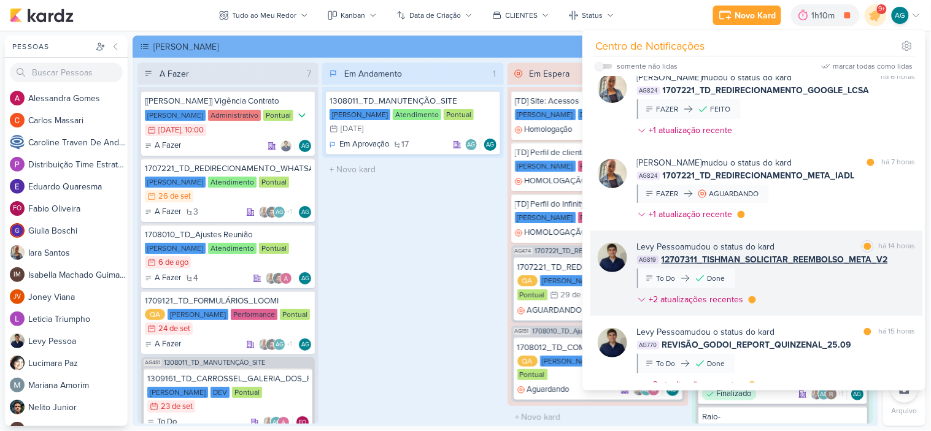
click at [806, 287] on div "[PERSON_NAME] mudou o status do kard marcar como lida há 14 horas AG819 1270731…" at bounding box center [776, 276] width 279 height 71
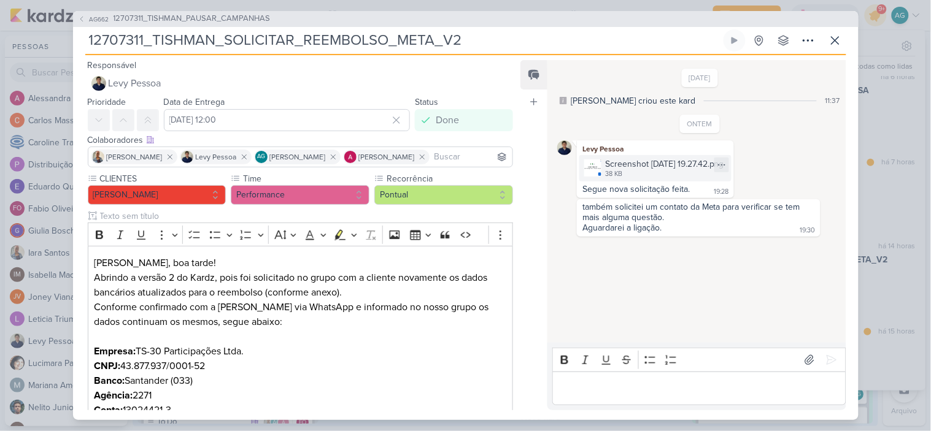
click at [678, 171] on div "38 KB" at bounding box center [664, 174] width 119 height 10
